Goal: Task Accomplishment & Management: Use online tool/utility

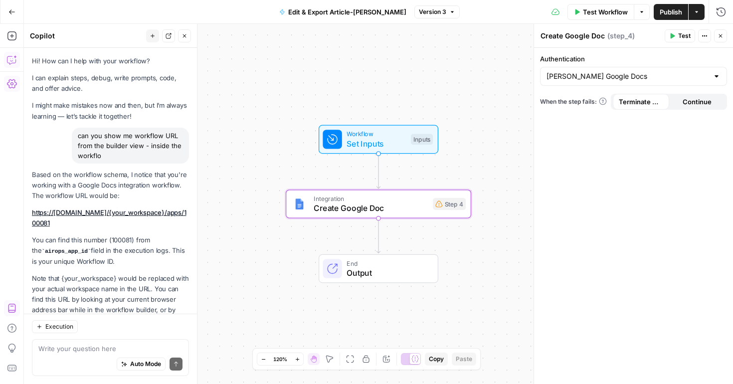
scroll to position [46, 0]
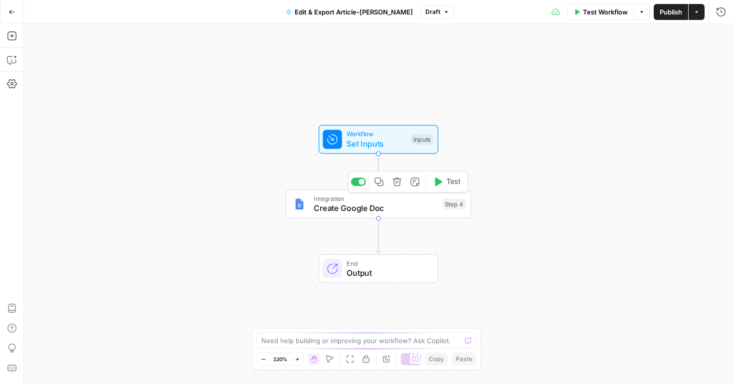
click at [394, 211] on span "Create Google Doc" at bounding box center [376, 208] width 124 height 12
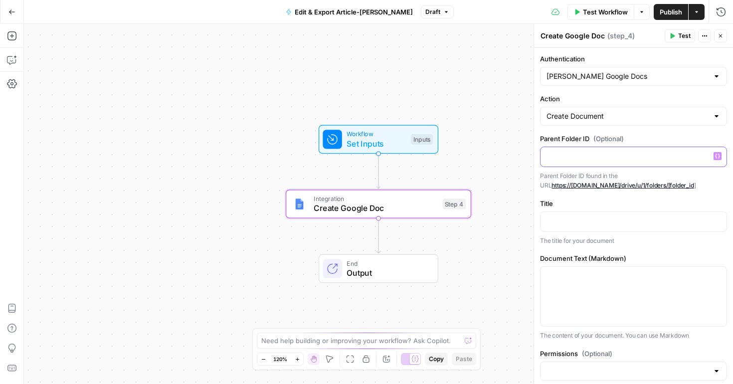
click at [615, 162] on div at bounding box center [634, 156] width 186 height 19
click at [718, 222] on icon "button" at bounding box center [717, 220] width 5 height 5
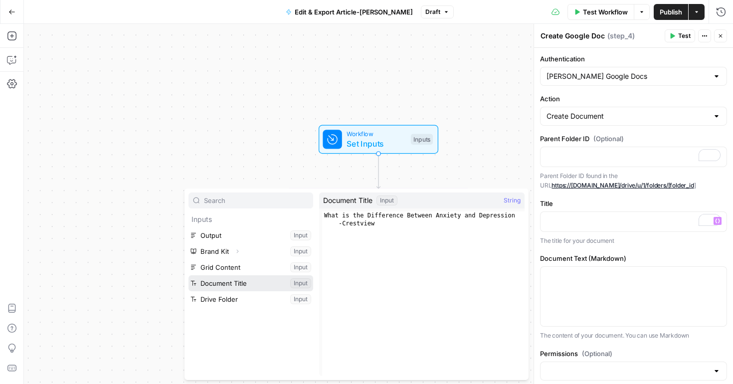
click at [228, 281] on button "Select variable Document Title" at bounding box center [250, 283] width 125 height 16
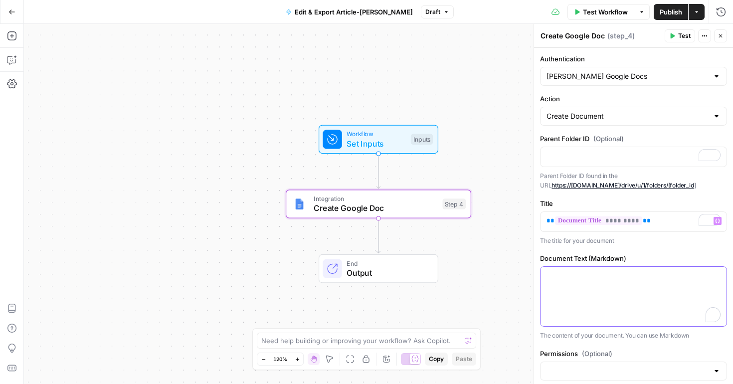
click at [650, 279] on p "To enrich screen reader interactions, please activate Accessibility in Grammarl…" at bounding box center [634, 276] width 174 height 10
click at [719, 278] on icon "button" at bounding box center [717, 275] width 5 height 5
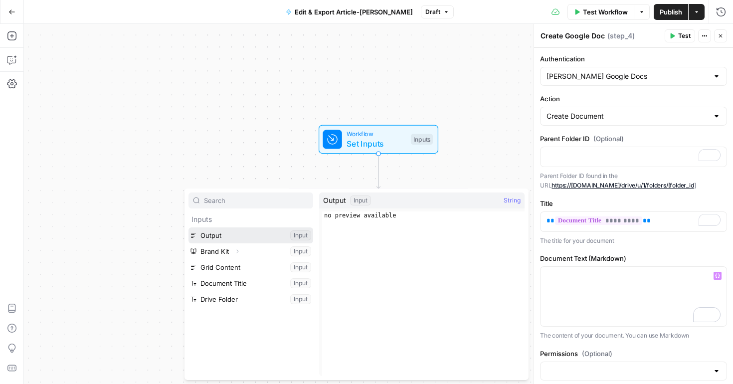
click at [220, 238] on button "Select variable Output" at bounding box center [250, 235] width 125 height 16
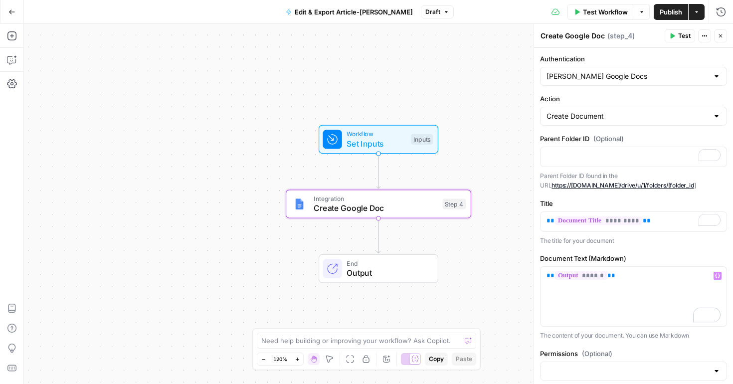
click at [649, 347] on div "Authentication Molly Metzger Google Docs Action Create Document Parent Folder I…" at bounding box center [633, 251] width 199 height 406
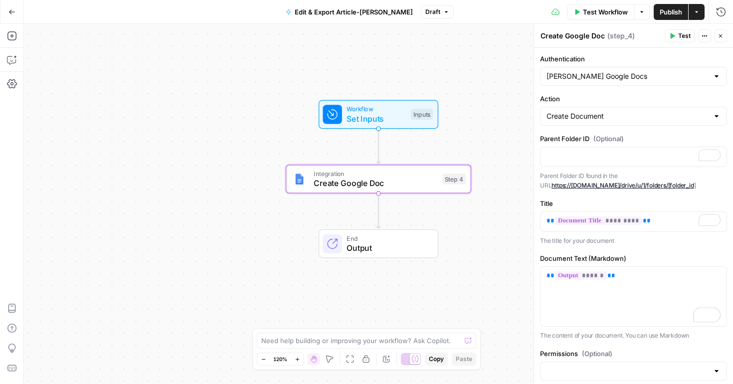
click at [649, 347] on div "Authentication Molly Metzger Google Docs Action Create Document Parent Folder I…" at bounding box center [633, 241] width 199 height 386
click at [696, 371] on input "Permissions (Optional)" at bounding box center [628, 371] width 162 height 10
click at [614, 334] on span "Private" at bounding box center [632, 332] width 166 height 10
type input "Private"
click at [674, 355] on label "Permissions (Optional)" at bounding box center [633, 354] width 187 height 10
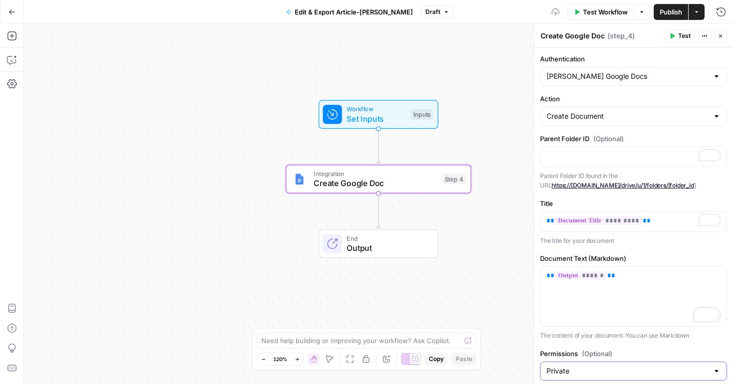
click at [674, 366] on input "Private" at bounding box center [628, 371] width 162 height 10
type input "Private"
click at [672, 9] on span "Publish" at bounding box center [671, 12] width 22 height 10
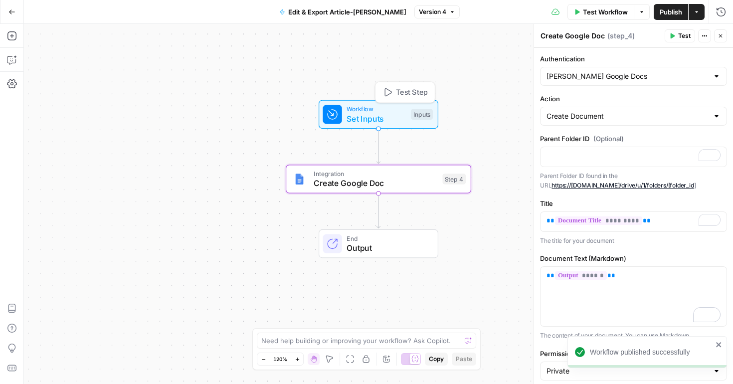
click at [413, 94] on span "Test Step" at bounding box center [412, 92] width 32 height 11
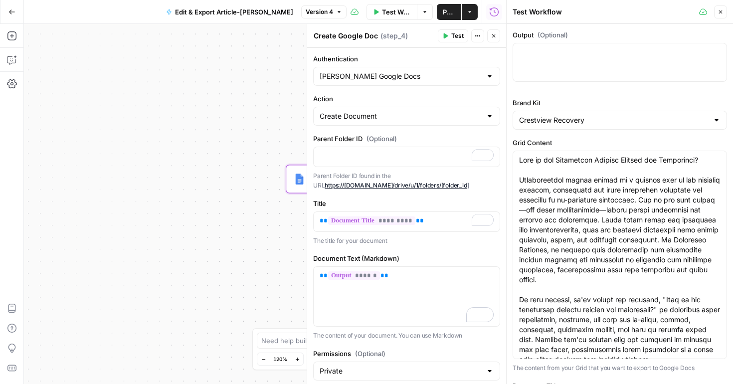
click at [176, 183] on div "Workflow Set Inputs Inputs Integration Create Google Doc Step 4 End Output" at bounding box center [265, 204] width 482 height 360
click at [455, 35] on span "Test" at bounding box center [457, 35] width 12 height 9
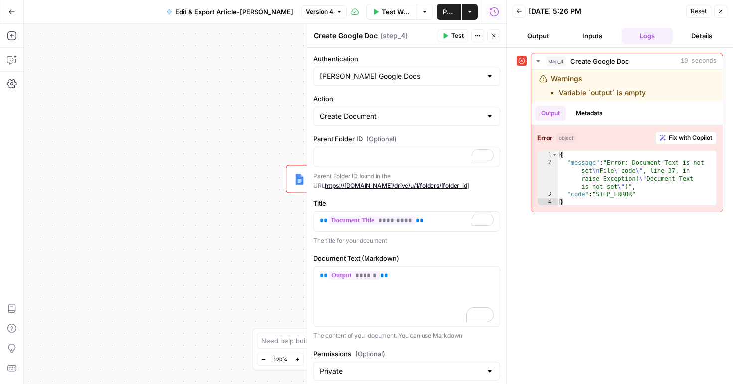
click at [158, 150] on div "Workflow Set Inputs Inputs Error Integration Create Google Doc Step 4 End Output" at bounding box center [265, 204] width 482 height 360
click at [448, 13] on span "Publish" at bounding box center [449, 12] width 12 height 10
click at [269, 164] on div "Workflow Set Inputs Inputs Error Integration Create Google Doc Step 4 End Output" at bounding box center [265, 204] width 482 height 360
click at [234, 214] on div "Workflow Set Inputs Inputs Error Integration Create Google Doc Step 4 End Output" at bounding box center [265, 204] width 482 height 360
click at [495, 36] on icon "button" at bounding box center [494, 36] width 6 height 6
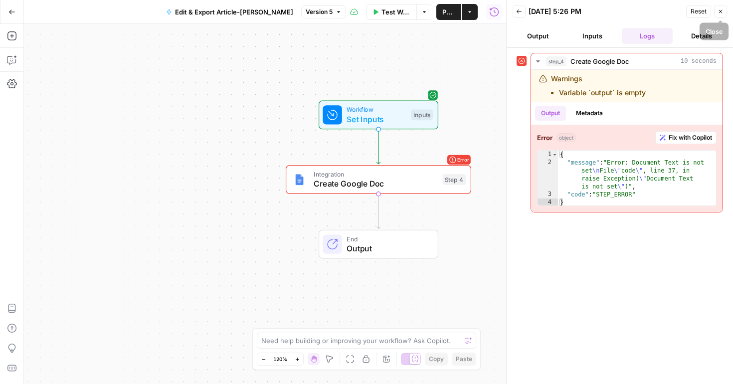
click at [721, 14] on button "Close" at bounding box center [720, 11] width 13 height 13
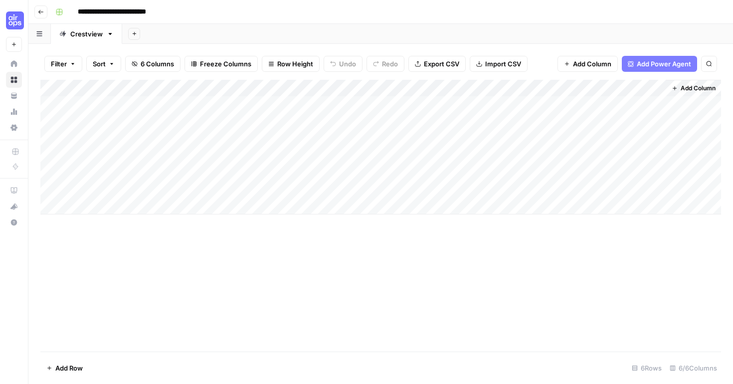
click at [623, 138] on div "Add Column" at bounding box center [380, 147] width 681 height 135
click at [647, 89] on div "Add Column" at bounding box center [380, 147] width 681 height 135
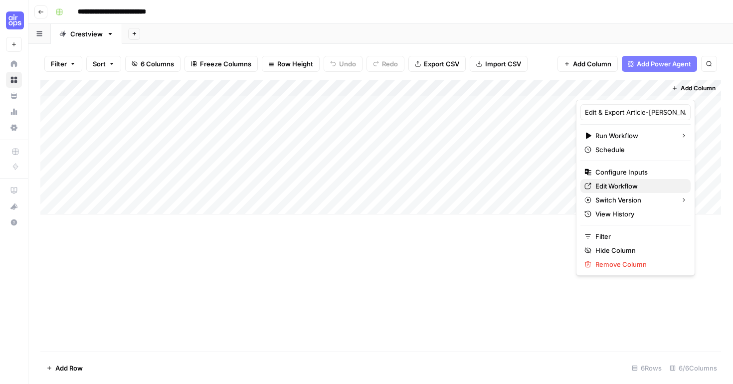
click at [632, 183] on span "Edit Workflow" at bounding box center [638, 186] width 87 height 10
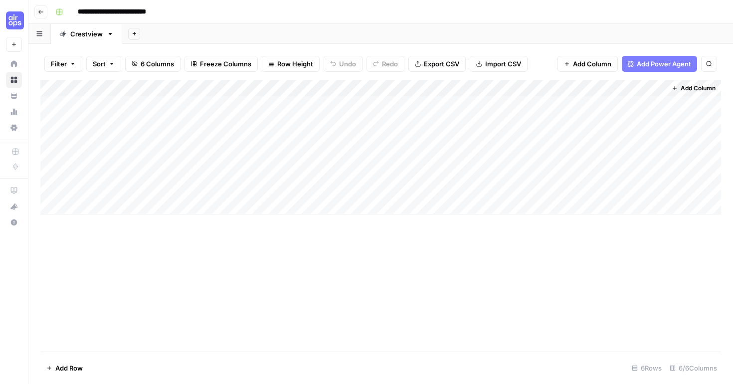
click at [619, 137] on div "Add Column" at bounding box center [380, 147] width 681 height 135
click at [525, 133] on div "Add Column" at bounding box center [380, 147] width 681 height 135
click at [648, 88] on div "Add Column" at bounding box center [380, 147] width 681 height 135
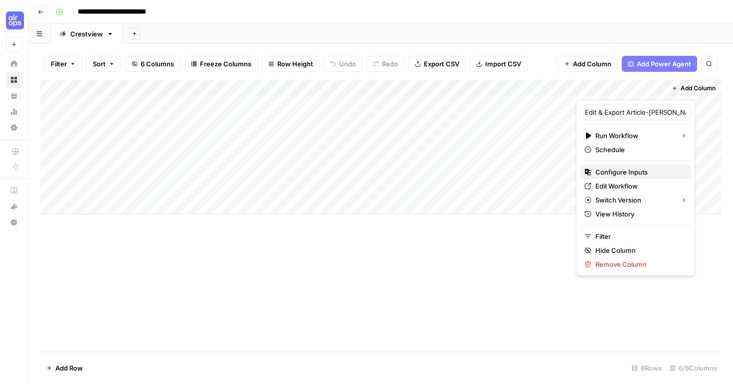
click at [601, 173] on span "Configure Inputs" at bounding box center [638, 172] width 87 height 10
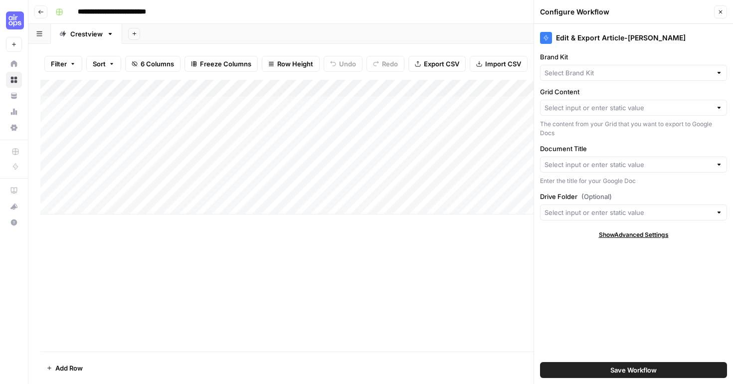
type input "Crestview Recovery"
click at [594, 110] on input "Grid Content" at bounding box center [628, 108] width 167 height 10
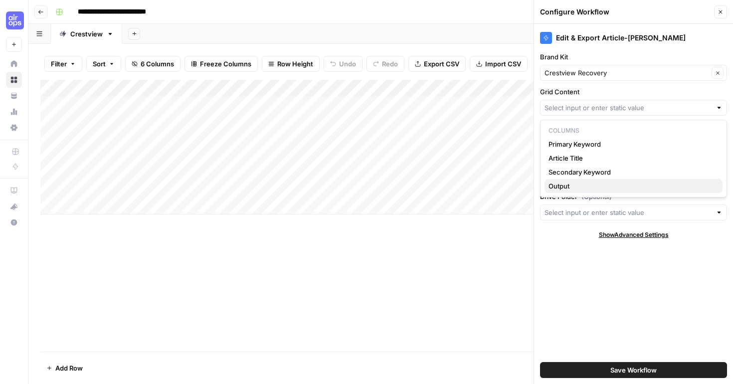
click at [572, 187] on span "Output" at bounding box center [632, 186] width 166 height 10
type input "Output"
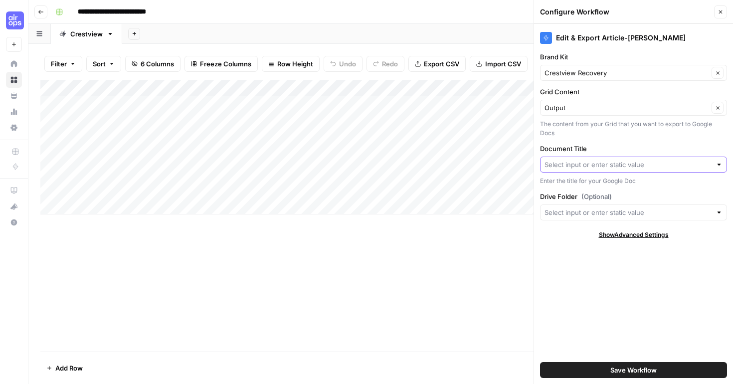
click at [603, 165] on input "Document Title" at bounding box center [628, 165] width 167 height 10
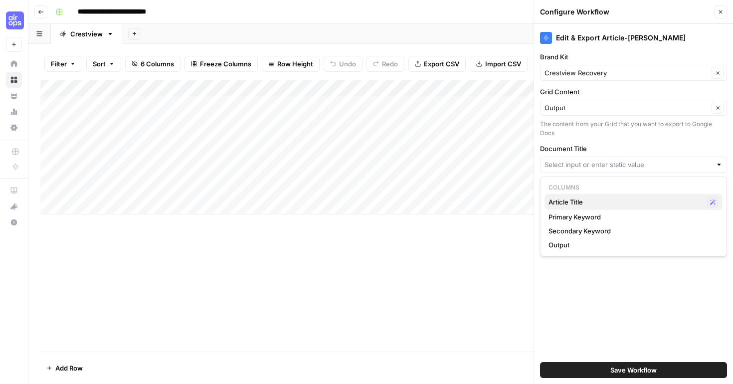
click at [595, 199] on span "Article Title" at bounding box center [626, 202] width 154 height 10
type input "Article Title"
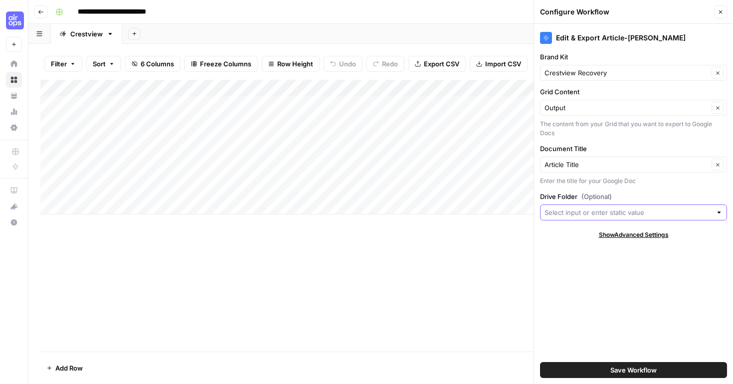
click at [604, 212] on input "Drive Folder (Optional)" at bounding box center [628, 212] width 167 height 10
click at [648, 189] on div "Edit & Export Article-Molly Metzger Brand Kit Crestview Recovery Clear Grid Con…" at bounding box center [633, 204] width 199 height 360
click at [640, 370] on span "Save Workflow" at bounding box center [633, 370] width 46 height 10
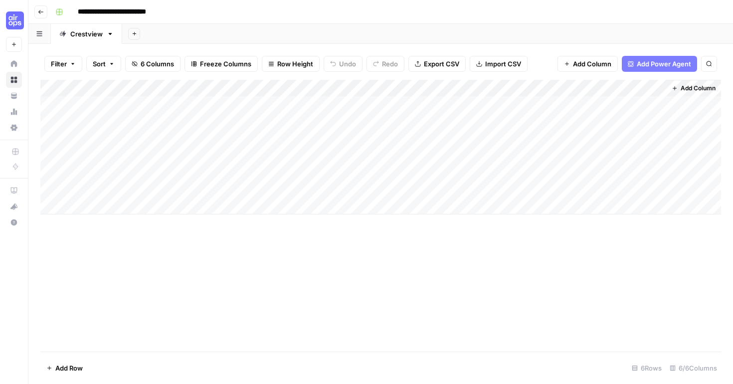
click at [619, 138] on div "Add Column" at bounding box center [380, 147] width 681 height 135
click at [611, 138] on div "Add Column" at bounding box center [380, 147] width 681 height 135
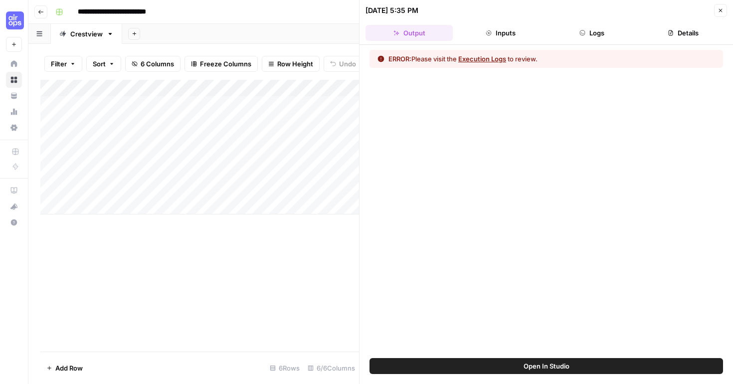
click at [504, 60] on button "Execution Logs" at bounding box center [482, 59] width 48 height 10
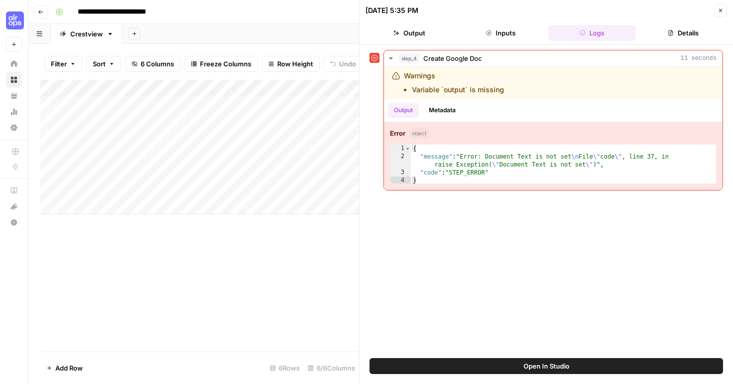
click at [300, 270] on div "Add Column" at bounding box center [199, 216] width 319 height 272
click at [721, 11] on icon "button" at bounding box center [720, 10] width 3 height 3
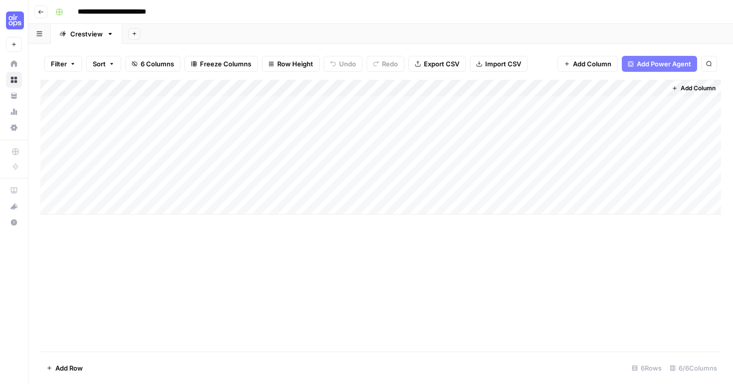
click at [645, 89] on div "Add Column" at bounding box center [380, 147] width 681 height 135
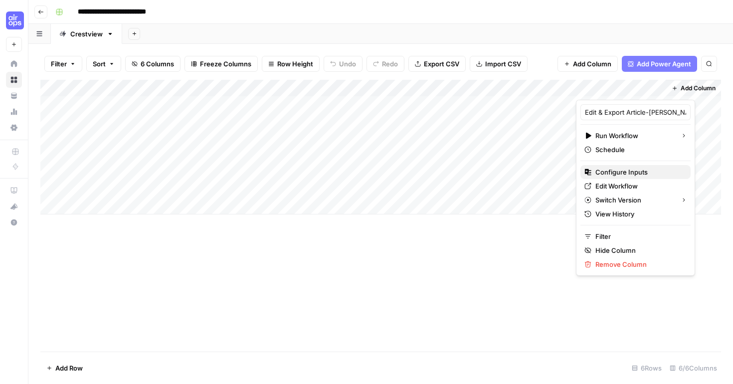
click at [597, 173] on span "Configure Inputs" at bounding box center [638, 172] width 87 height 10
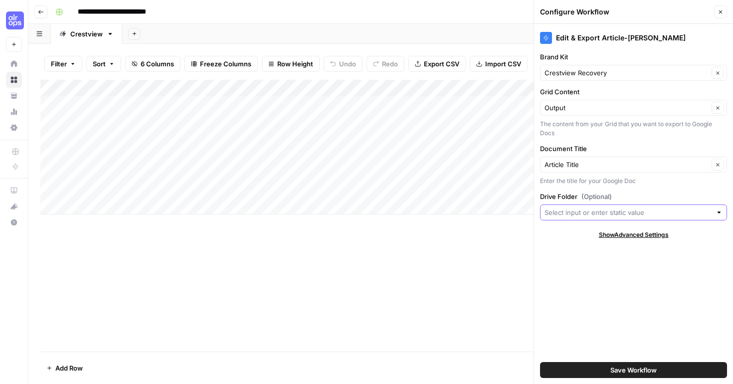
click at [582, 213] on input "Drive Folder (Optional)" at bounding box center [628, 212] width 167 height 10
paste input "1fWMV0Sx0b0aHeksaO_2qZm0XaYNtFtDE"
type input "1fWMV0Sx0b0aHeksaO_2qZm0XaYNtFtDE"
click at [667, 370] on button "Save Workflow" at bounding box center [633, 370] width 187 height 16
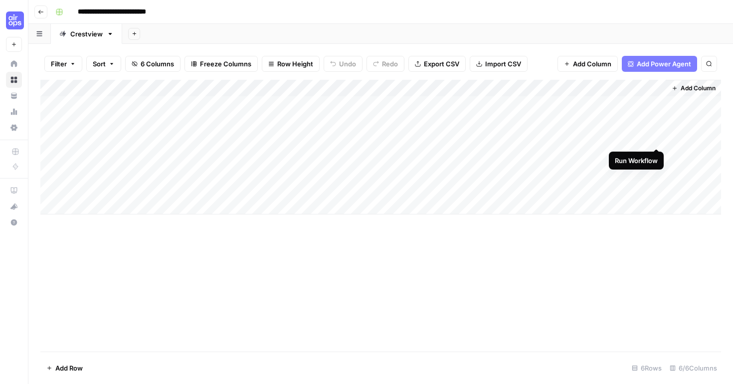
click at [657, 137] on div "Add Column" at bounding box center [380, 147] width 681 height 135
click at [598, 138] on div "Add Column" at bounding box center [380, 147] width 681 height 135
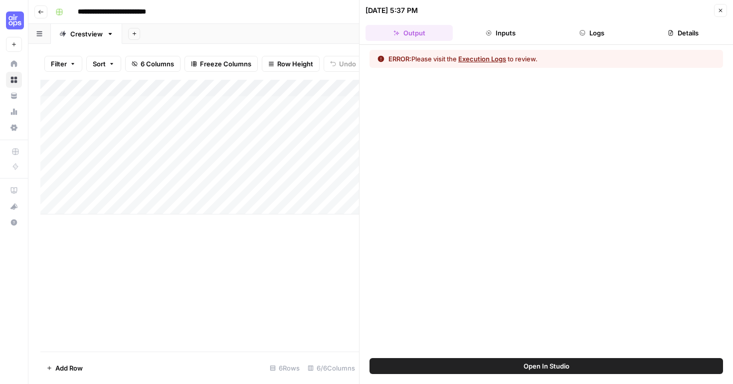
click at [719, 10] on icon "button" at bounding box center [721, 10] width 6 height 6
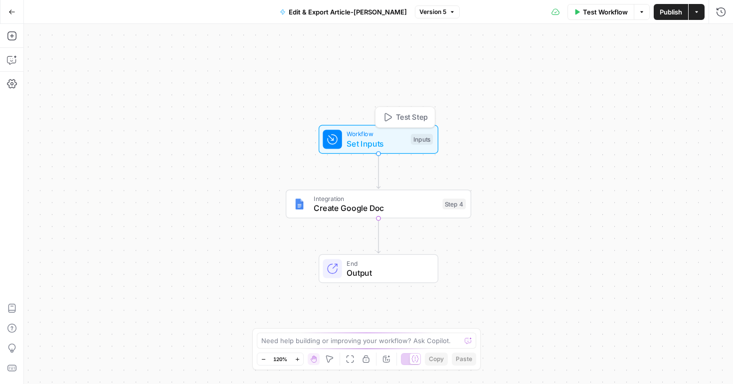
click at [426, 141] on div "Inputs" at bounding box center [422, 139] width 22 height 11
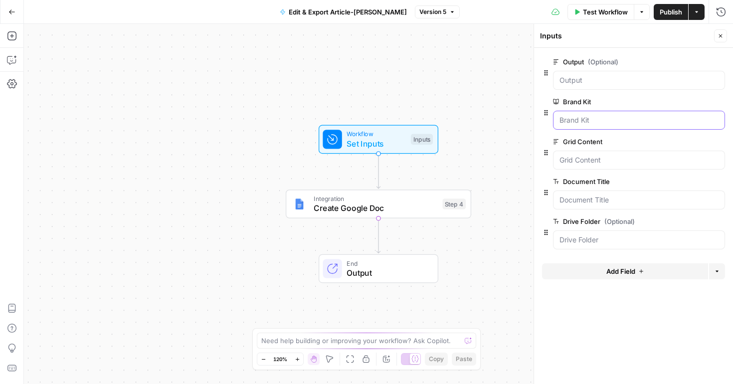
click at [602, 121] on Kit "Brand Kit" at bounding box center [638, 120] width 159 height 10
click at [596, 123] on Kit "Brand Kit" at bounding box center [638, 120] width 159 height 10
click at [685, 125] on div at bounding box center [639, 120] width 172 height 19
click at [685, 126] on div at bounding box center [639, 120] width 172 height 19
click at [413, 120] on span "Test Step" at bounding box center [412, 117] width 32 height 11
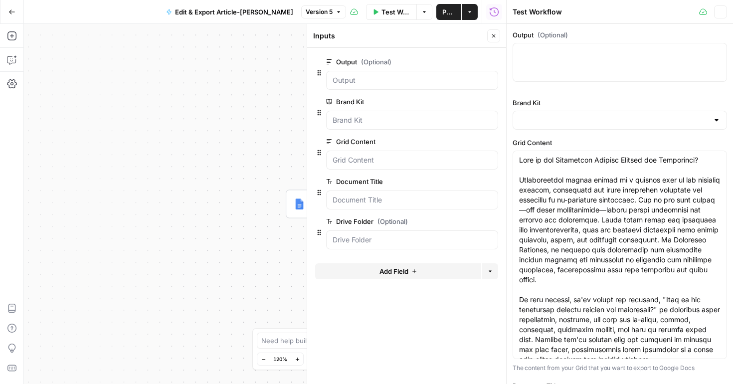
type input "Crestview Recovery"
click at [262, 133] on div "Workflow Set Inputs Inputs Integration Create Google Doc Step 4 End Output" at bounding box center [265, 204] width 482 height 360
click at [603, 56] on textarea "Output (Optional)" at bounding box center [619, 52] width 201 height 10
click at [612, 34] on label "Output (Optional)" at bounding box center [620, 35] width 214 height 10
click at [612, 47] on textarea "Output (Optional)" at bounding box center [619, 52] width 201 height 10
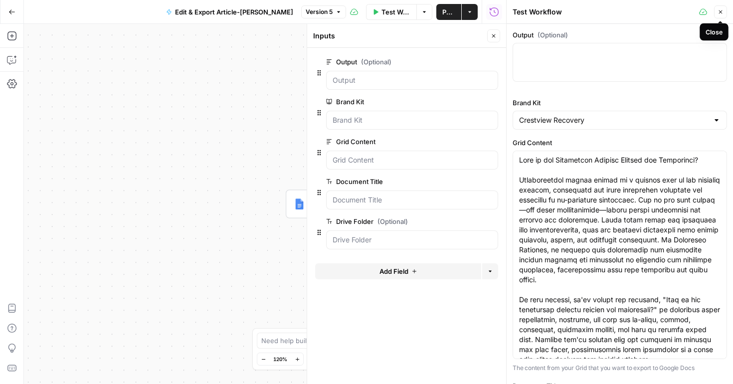
click at [722, 12] on icon "button" at bounding box center [721, 12] width 6 height 6
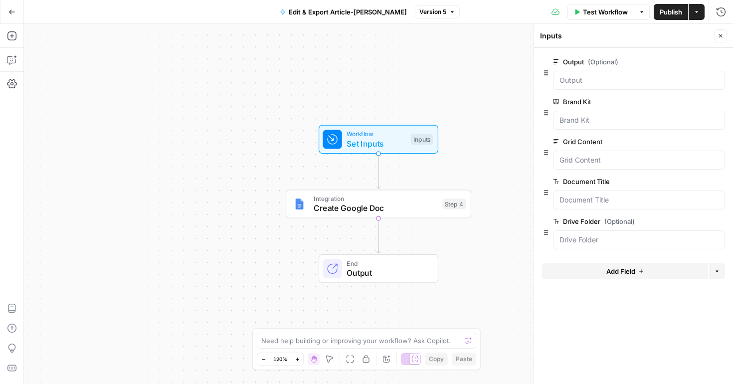
click at [721, 62] on icon "button" at bounding box center [719, 61] width 5 height 5
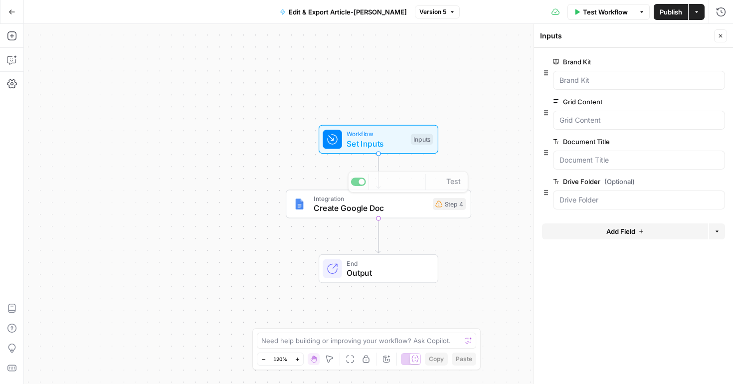
click at [495, 134] on div "Workflow Set Inputs Inputs Integration Create Google Doc Step 4 Copy step Delet…" at bounding box center [378, 204] width 709 height 360
click at [671, 10] on span "Publish" at bounding box center [671, 12] width 22 height 10
